Goal: Navigation & Orientation: Find specific page/section

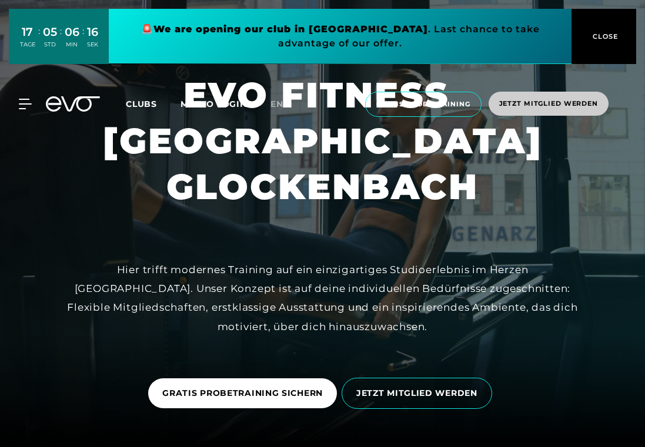
click at [602, 26] on button "CLOSE" at bounding box center [603, 36] width 65 height 55
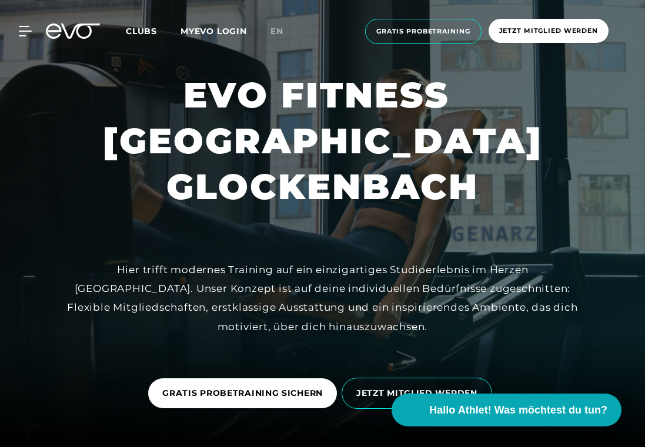
click at [149, 27] on span "Clubs" at bounding box center [141, 31] width 31 height 11
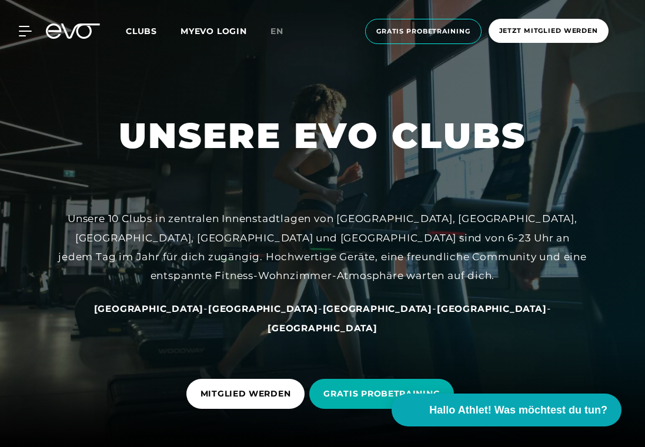
click at [22, 22] on div "MyEVO Login Über EVO Mitgliedschaften Probetraining TAGESPASS EVO Studios [GEOG…" at bounding box center [322, 31] width 640 height 44
click at [26, 36] on div "MyEVO Login Über EVO Mitgliedschaften Probetraining TAGESPASS EVO Studios [GEOG…" at bounding box center [322, 31] width 640 height 44
click at [27, 22] on div "MyEVO Login Über EVO Mitgliedschaften Probetraining TAGESPASS EVO Studios [GEOG…" at bounding box center [322, 31] width 640 height 44
click at [26, 28] on icon at bounding box center [27, 31] width 17 height 11
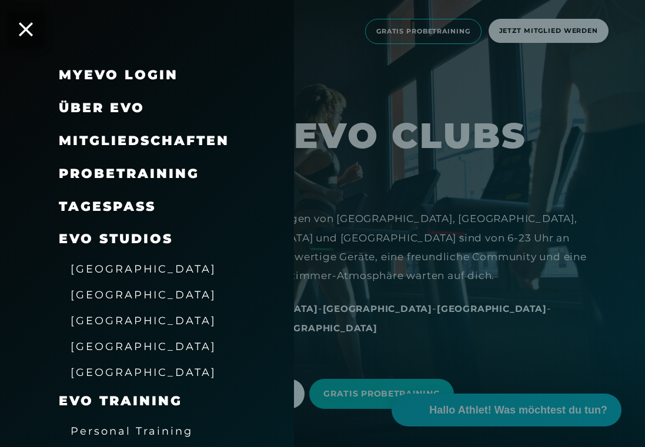
click at [132, 263] on span "[GEOGRAPHIC_DATA]" at bounding box center [144, 269] width 146 height 12
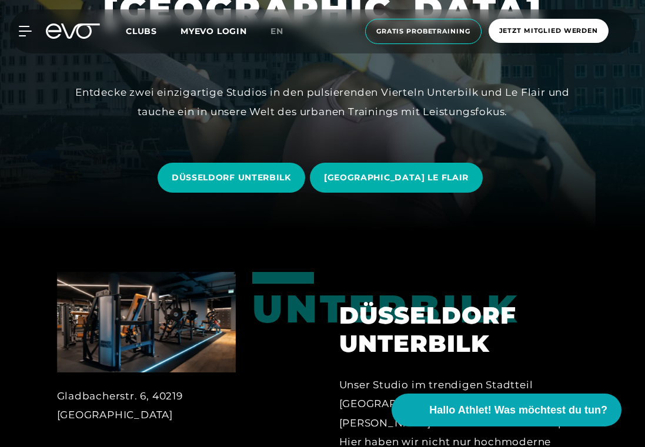
scroll to position [232, 0]
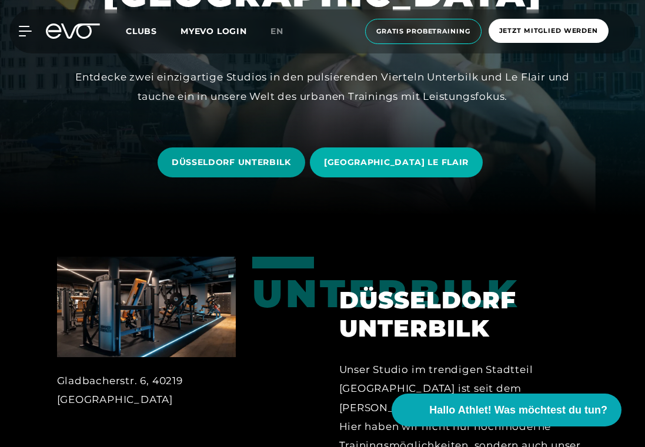
click at [291, 168] on span "DÜSSELDORF UNTERBILK" at bounding box center [231, 162] width 119 height 12
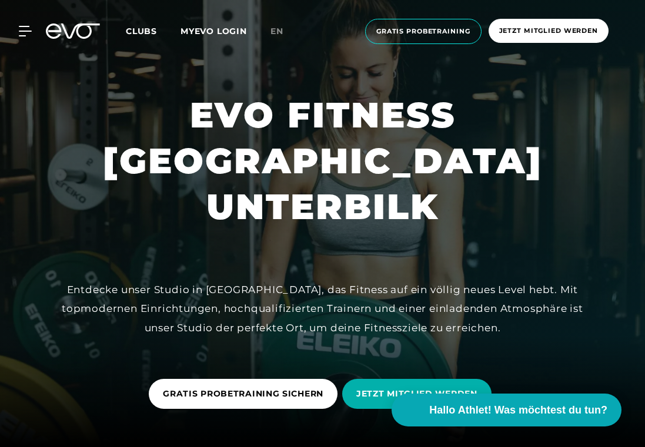
click at [25, 36] on div "MyEVO Login Über EVO Mitgliedschaften Probetraining TAGESPASS EVO Studios [GEOG…" at bounding box center [322, 31] width 640 height 44
click at [24, 28] on icon at bounding box center [27, 31] width 17 height 11
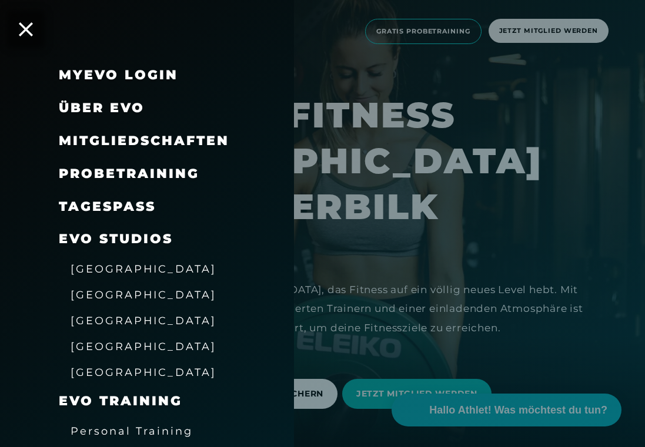
click at [116, 256] on div "[GEOGRAPHIC_DATA]" at bounding box center [162, 269] width 206 height 26
click at [119, 263] on span "[GEOGRAPHIC_DATA]" at bounding box center [144, 269] width 146 height 12
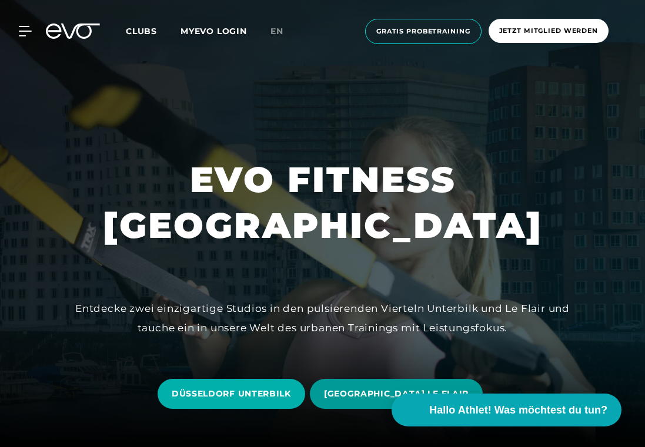
click at [369, 399] on span "[GEOGRAPHIC_DATA] LE FLAIR" at bounding box center [396, 394] width 145 height 12
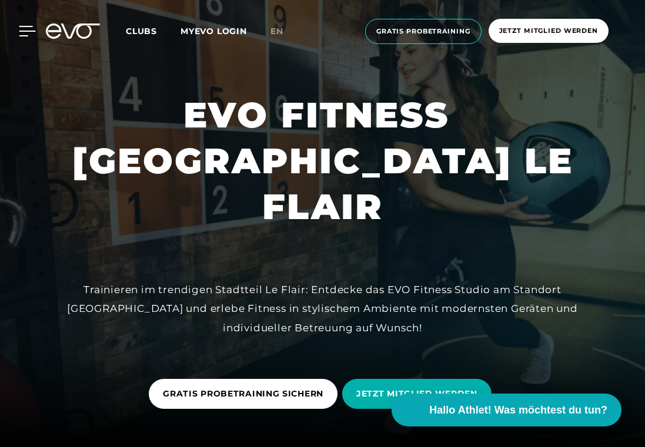
click at [26, 34] on icon at bounding box center [27, 31] width 17 height 11
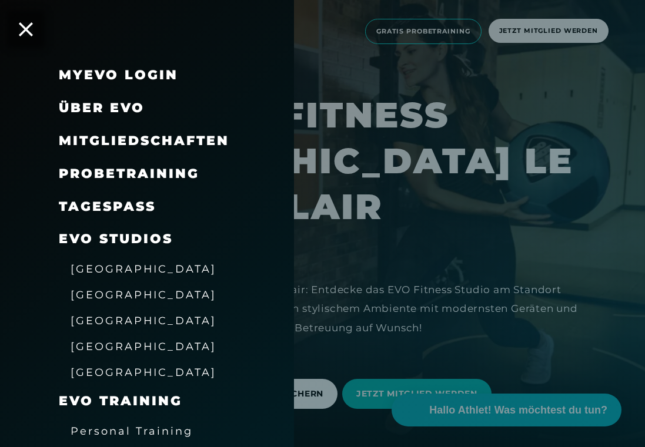
click at [119, 265] on span "[GEOGRAPHIC_DATA]" at bounding box center [144, 269] width 146 height 12
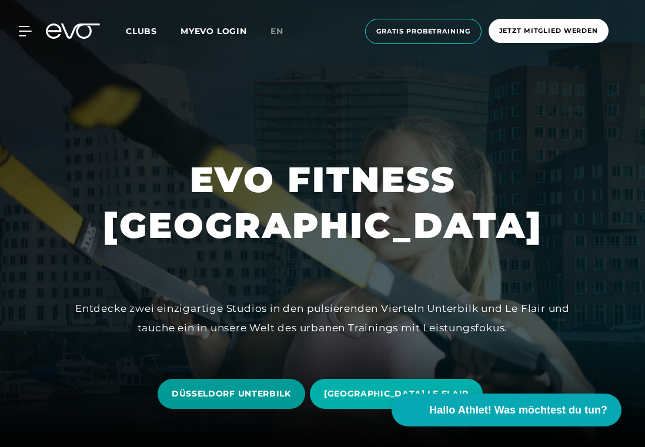
click at [261, 405] on span "DÜSSELDORF UNTERBILK" at bounding box center [232, 394] width 148 height 30
